Goal: Use online tool/utility: Use online tool/utility

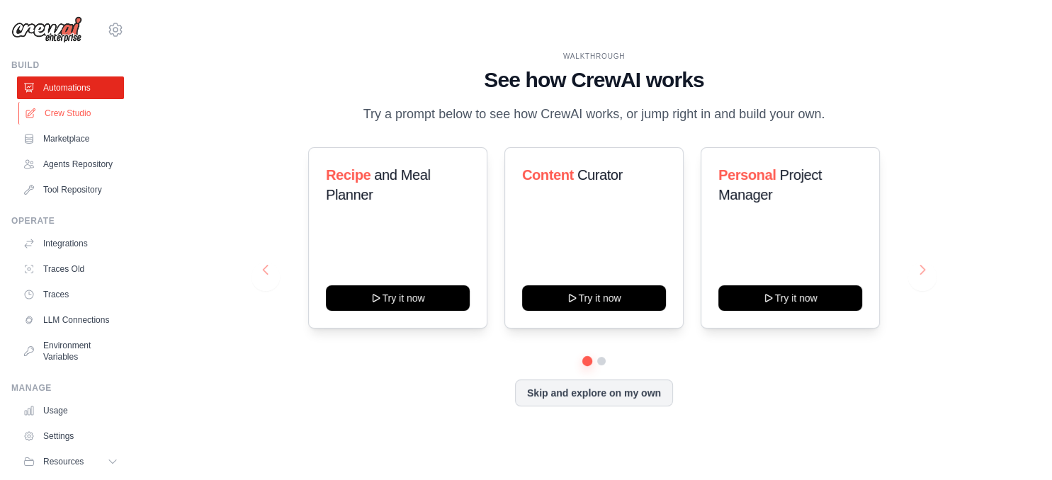
click at [53, 119] on link "Crew Studio" at bounding box center [71, 113] width 107 height 23
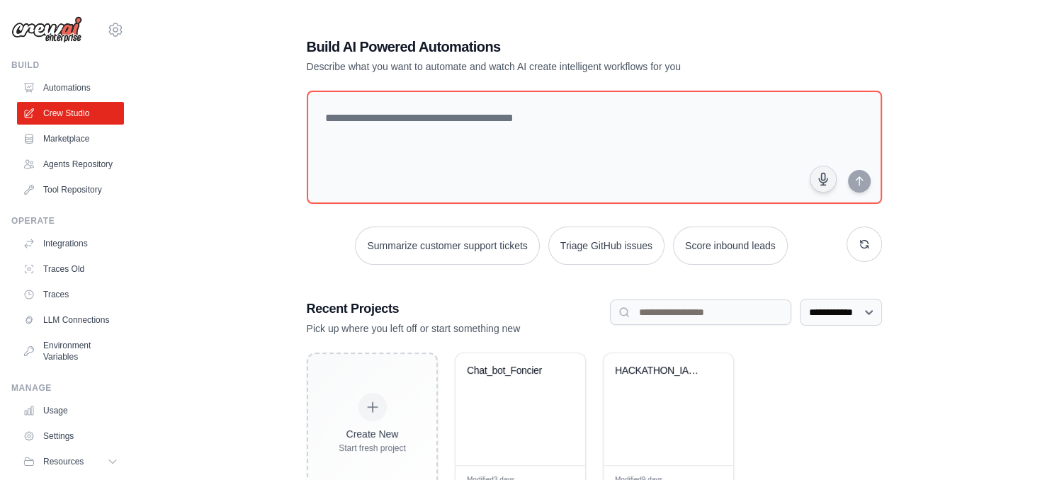
scroll to position [47, 0]
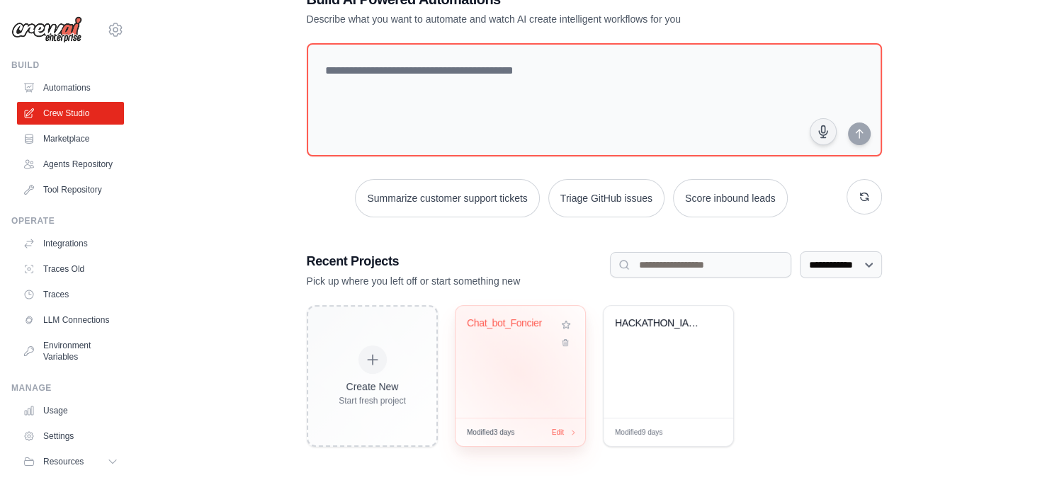
click at [520, 366] on div "Chat_bot_Foncier" at bounding box center [521, 362] width 130 height 112
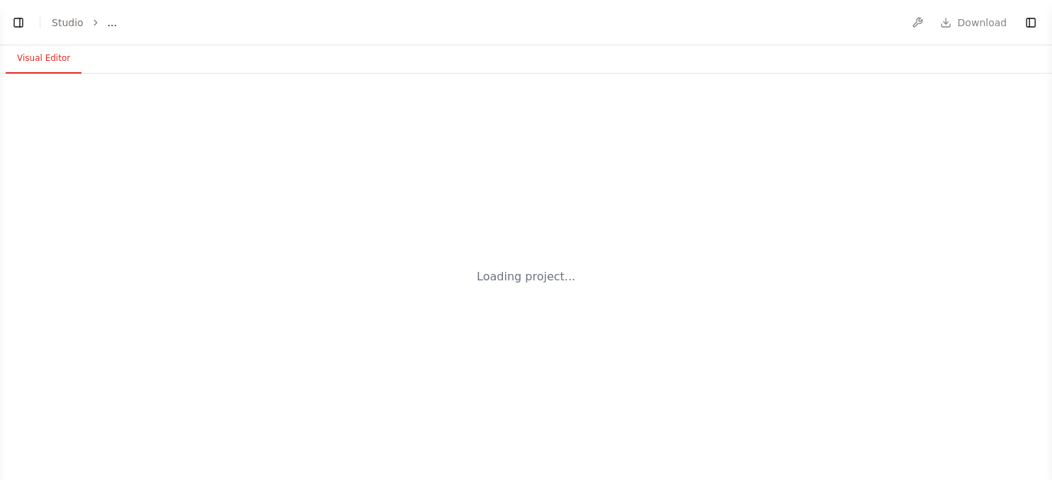
select select "****"
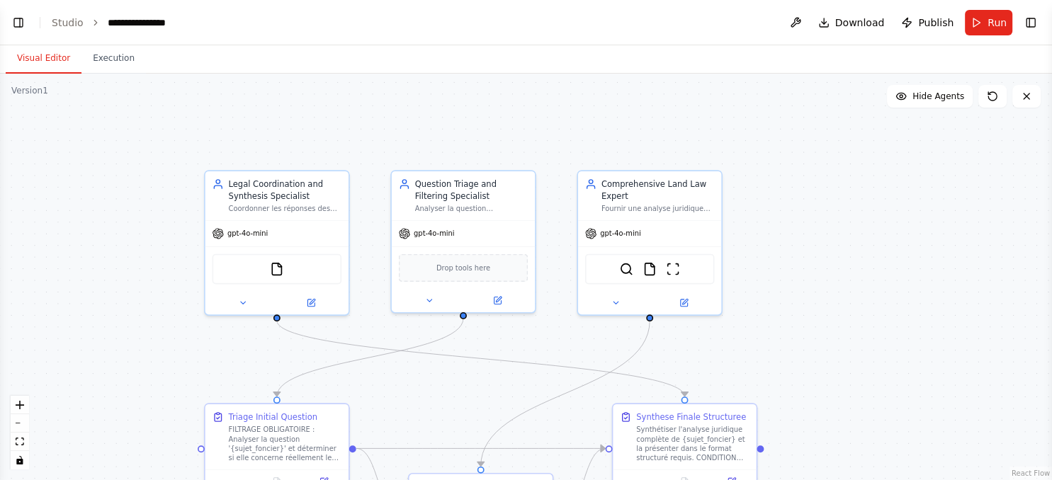
scroll to position [17111, 0]
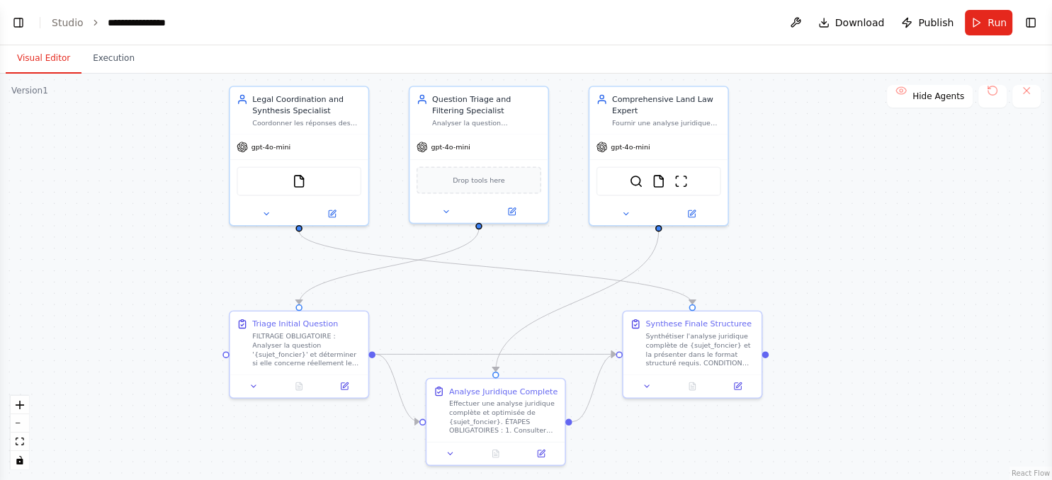
drag, startPoint x: 492, startPoint y: 379, endPoint x: 495, endPoint y: 291, distance: 88.6
click at [495, 291] on div ".deletable-edge-delete-btn { width: 20px; height: 20px; border: 0px solid #ffff…" at bounding box center [526, 277] width 1052 height 407
click at [978, 17] on button "Run" at bounding box center [988, 23] width 47 height 26
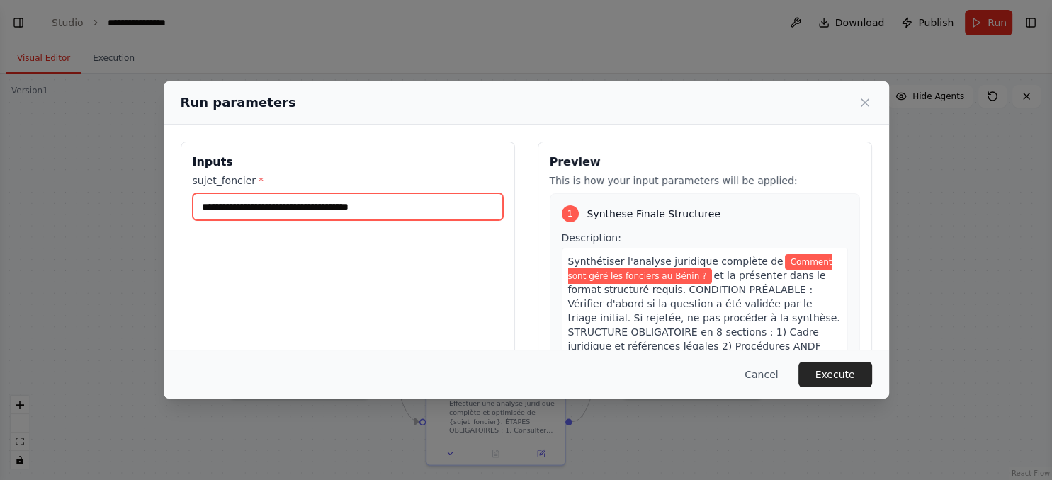
click at [453, 203] on input "**********" at bounding box center [348, 206] width 310 height 27
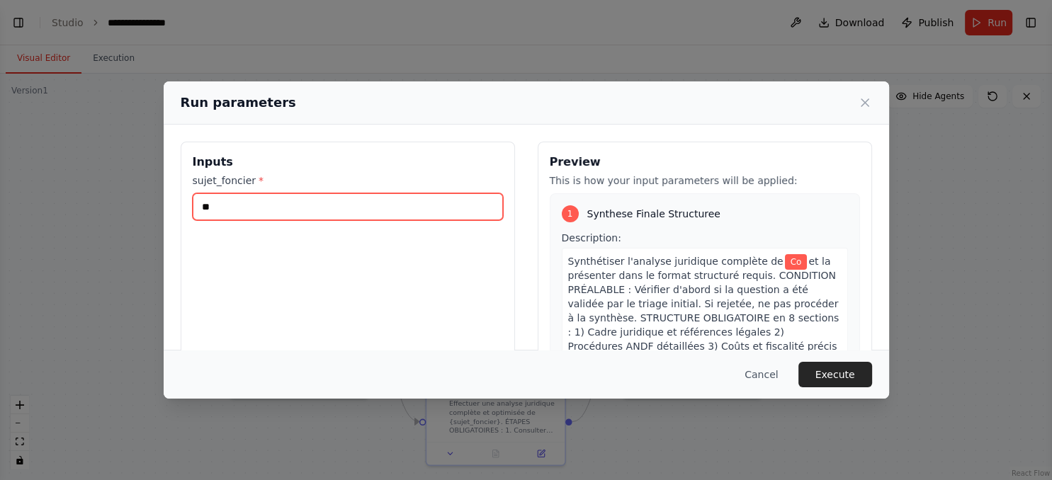
type input "*"
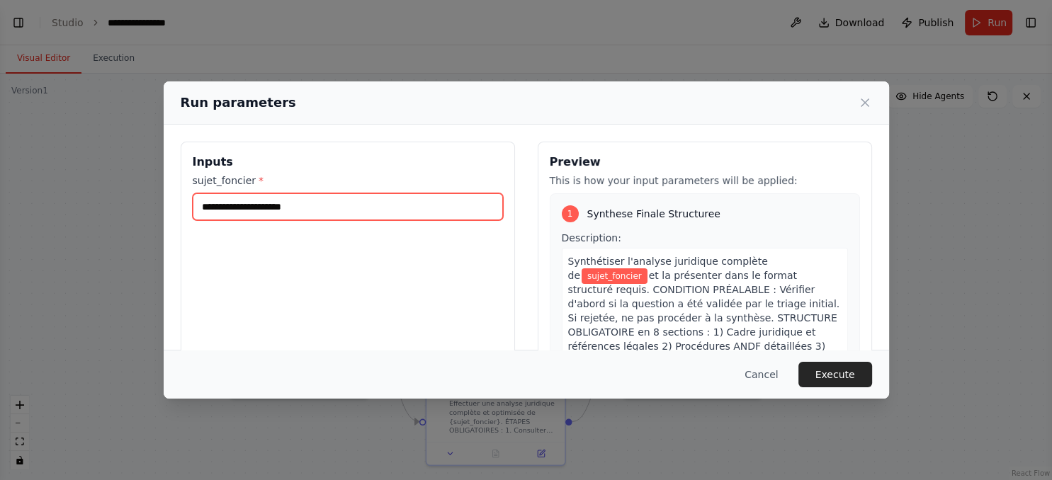
click at [453, 203] on input "sujet_foncier *" at bounding box center [348, 206] width 310 height 27
type input "**********"
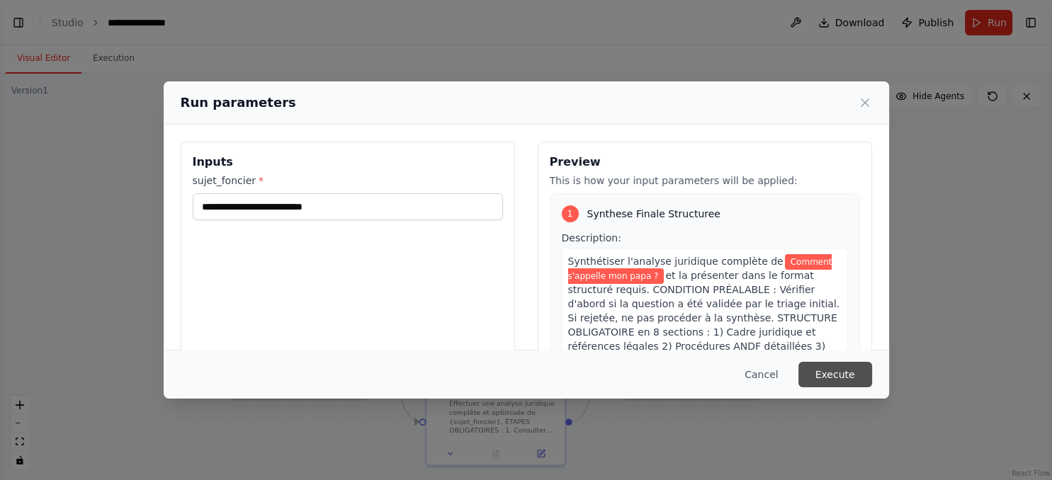
click at [846, 375] on button "Execute" at bounding box center [836, 375] width 74 height 26
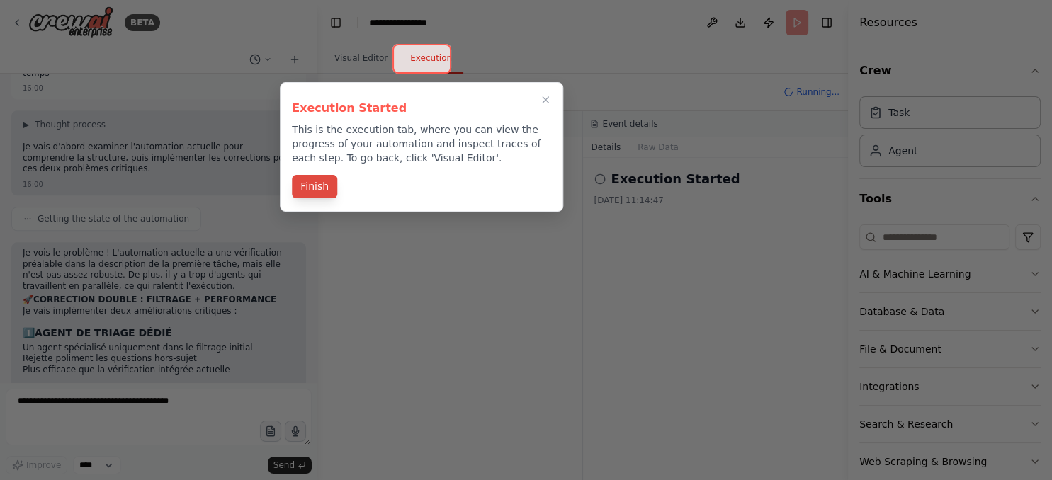
click at [310, 181] on button "Finish" at bounding box center [314, 186] width 45 height 23
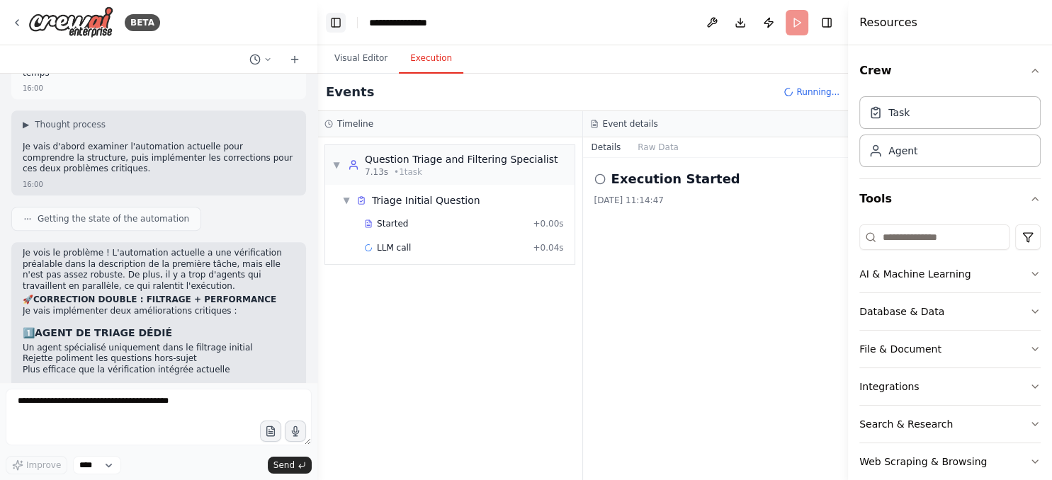
click at [330, 21] on button "Toggle Left Sidebar" at bounding box center [336, 23] width 20 height 20
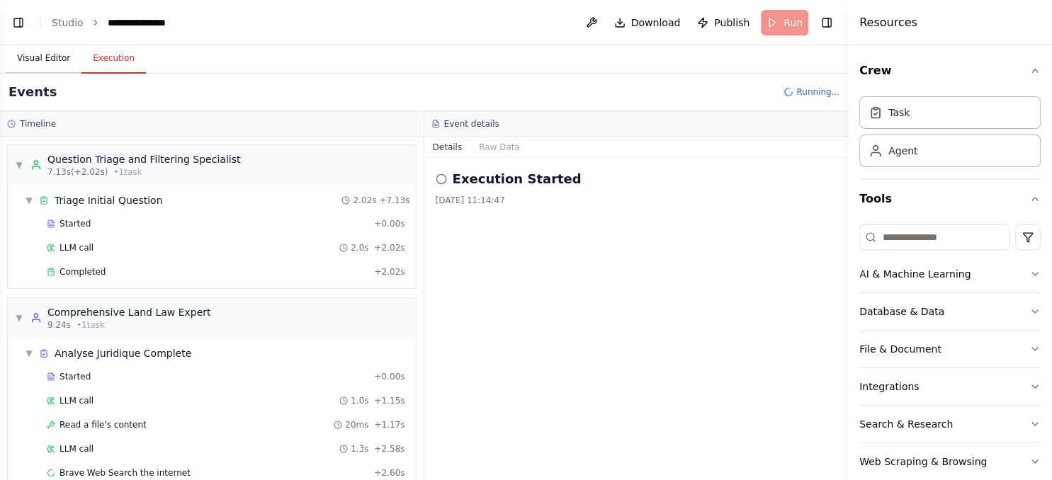
scroll to position [23, 0]
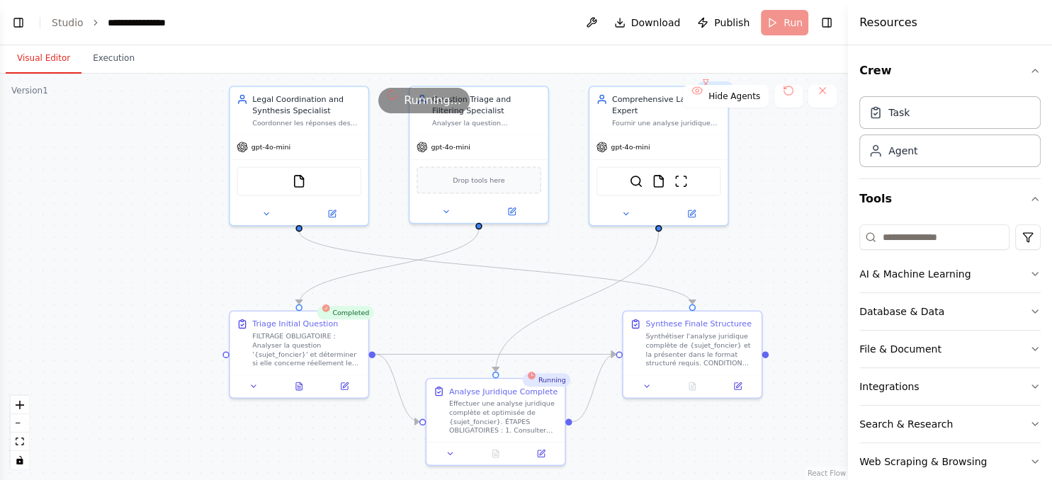
click at [47, 63] on button "Visual Editor" at bounding box center [44, 59] width 76 height 30
click at [458, 336] on div ".deletable-edge-delete-btn { width: 20px; height: 20px; border: 0px solid #ffff…" at bounding box center [424, 277] width 848 height 407
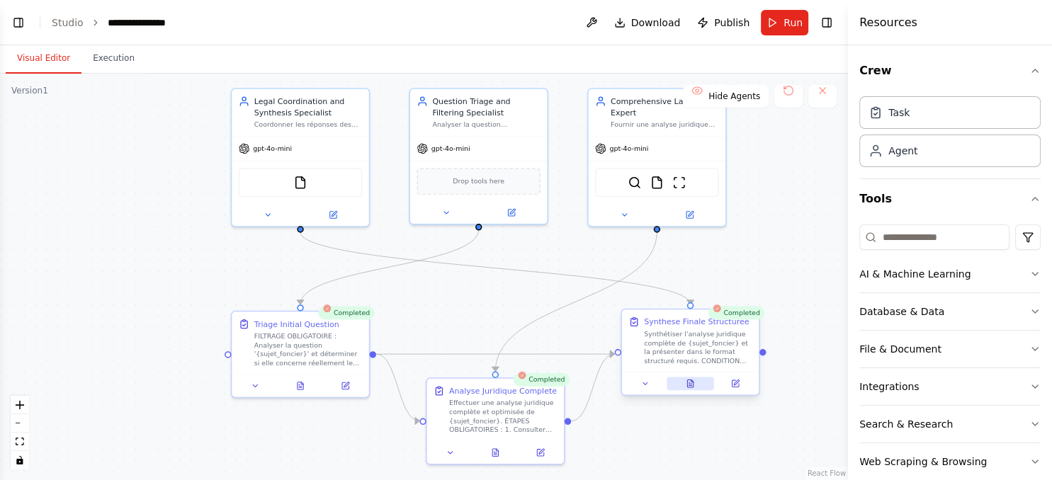
click at [692, 389] on button at bounding box center [690, 383] width 47 height 13
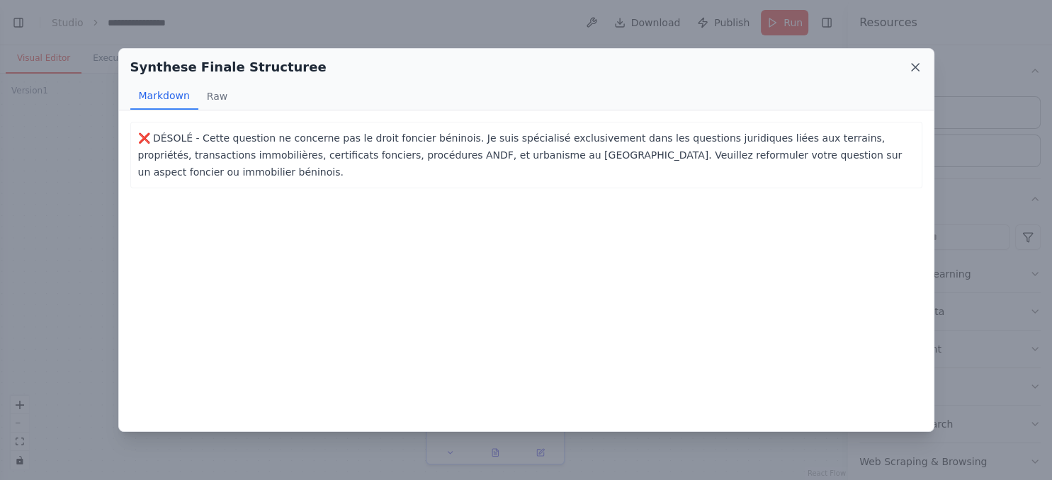
click at [914, 67] on icon at bounding box center [915, 67] width 7 height 7
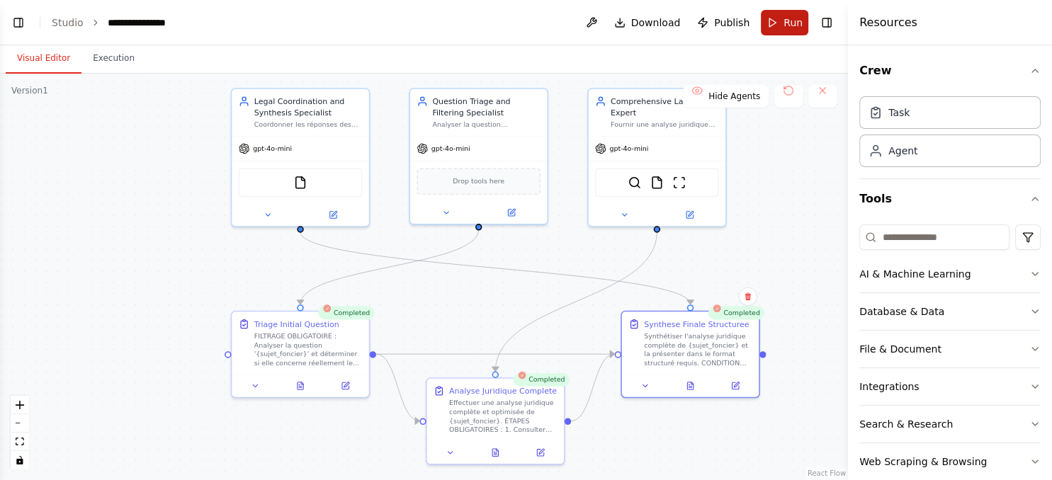
click at [785, 18] on button "Run" at bounding box center [784, 23] width 47 height 26
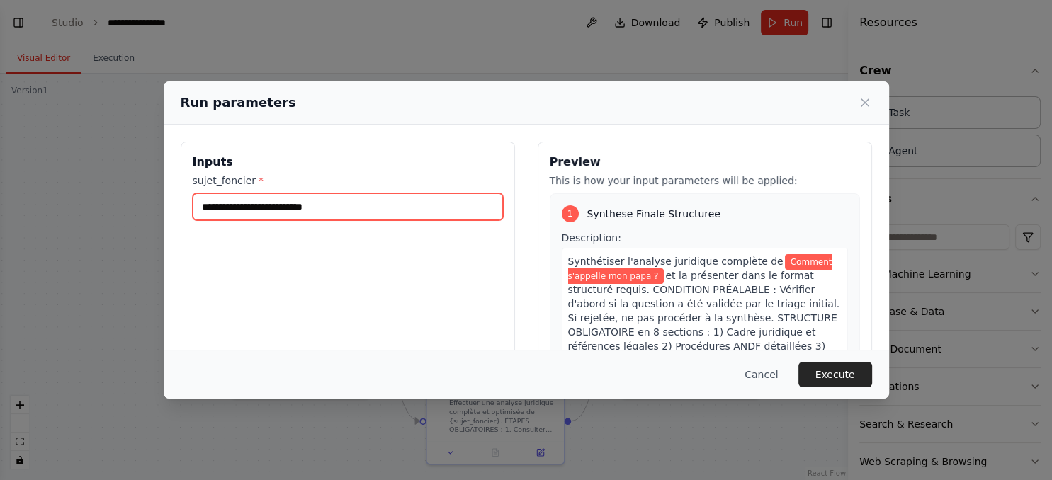
click at [409, 208] on input "**********" at bounding box center [348, 206] width 310 height 27
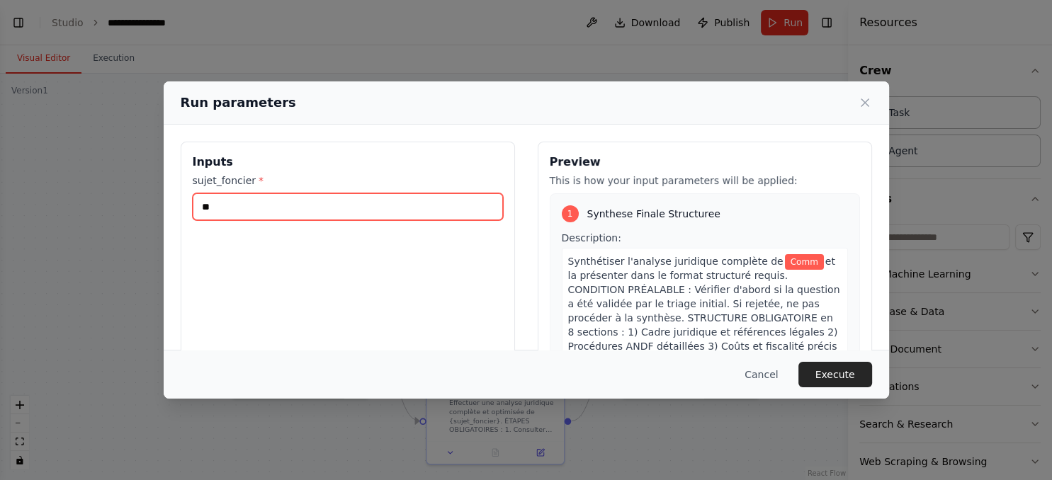
type input "*"
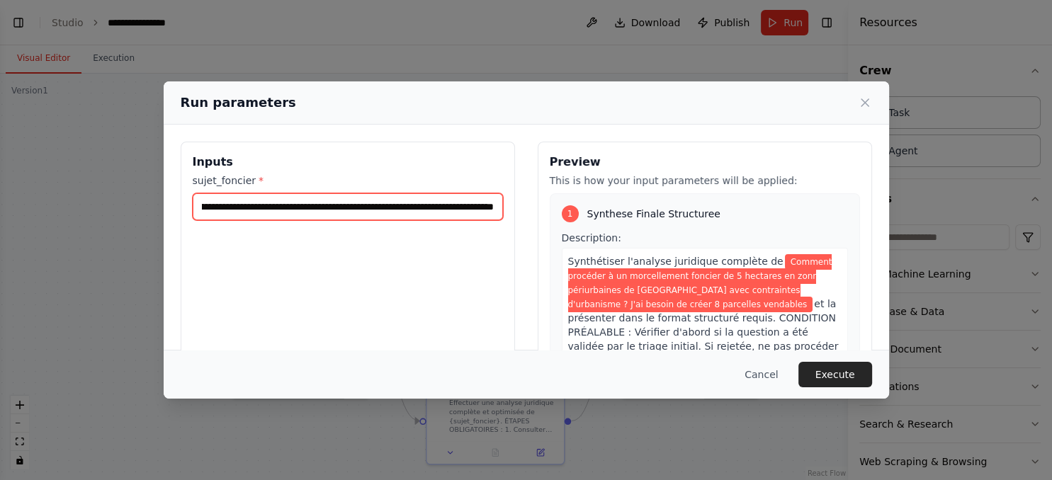
scroll to position [0, 438]
type input "**********"
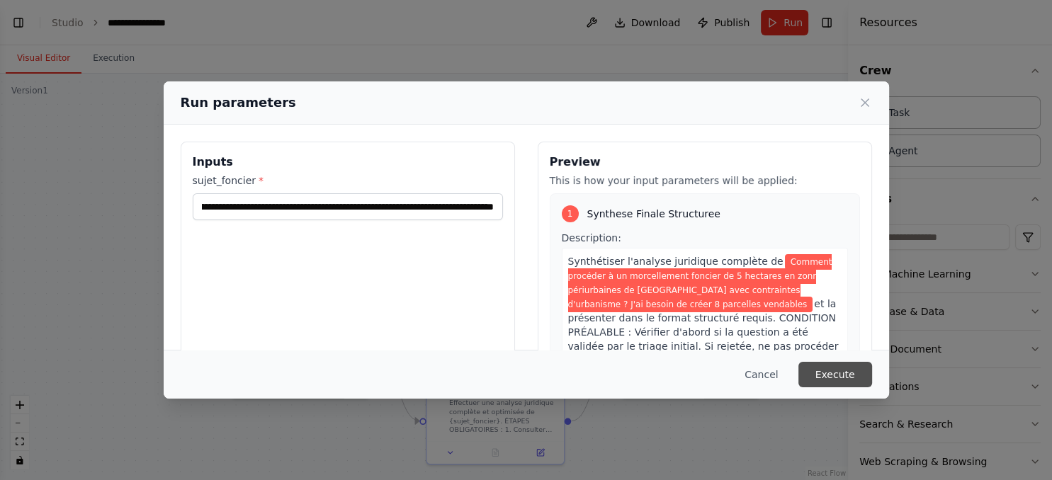
click at [838, 375] on button "Execute" at bounding box center [836, 375] width 74 height 26
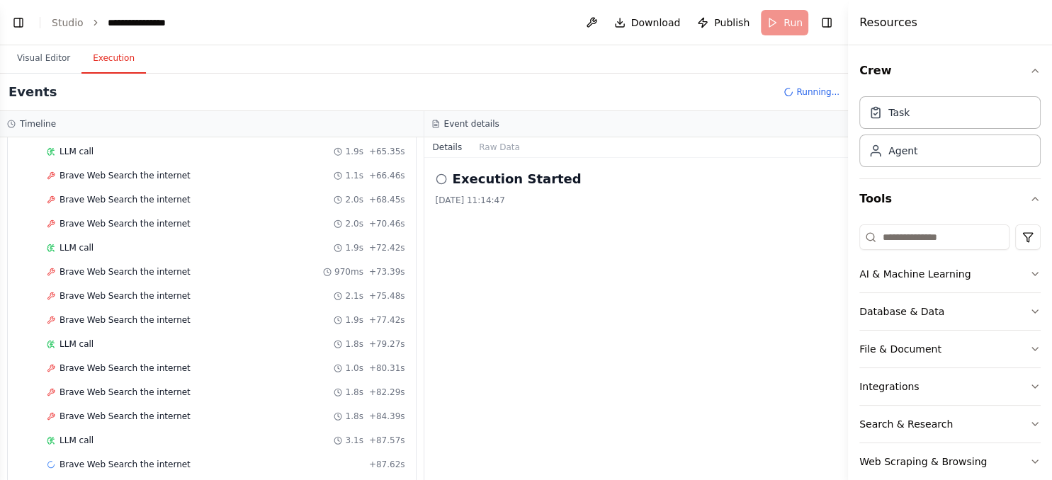
scroll to position [1189, 0]
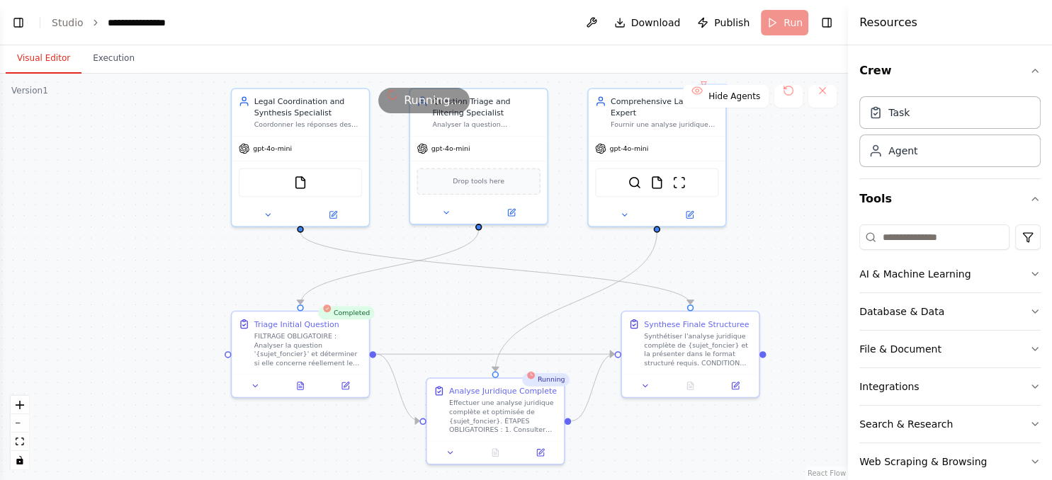
click at [38, 55] on button "Visual Editor" at bounding box center [44, 59] width 76 height 30
